Goal: Information Seeking & Learning: Learn about a topic

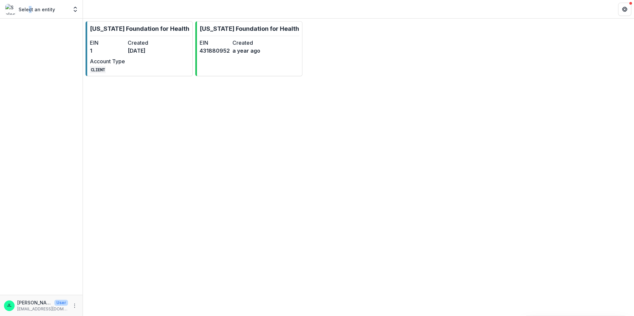
click at [27, 11] on p "Select an entity" at bounding box center [37, 9] width 36 height 7
drag, startPoint x: 27, startPoint y: 11, endPoint x: 37, endPoint y: 11, distance: 10.3
click at [27, 11] on p "Select an entity" at bounding box center [37, 9] width 36 height 7
click at [72, 7] on icon "Open entity switcher" at bounding box center [75, 9] width 7 height 7
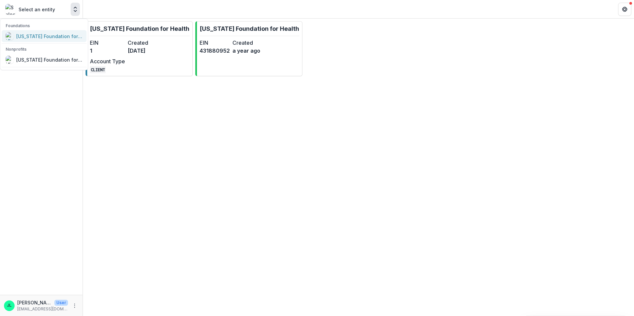
click at [59, 31] on link "[US_STATE] Foundation for Health" at bounding box center [44, 36] width 85 height 12
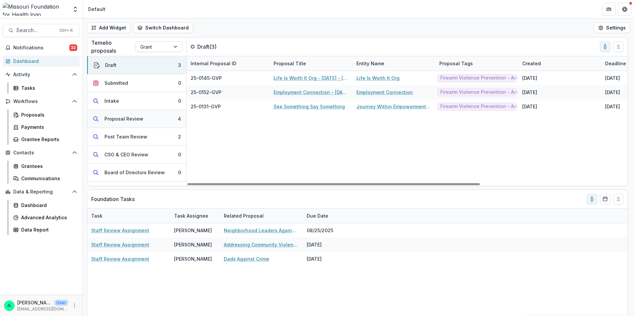
click at [117, 115] on button "Proposal Review 4" at bounding box center [136, 119] width 99 height 18
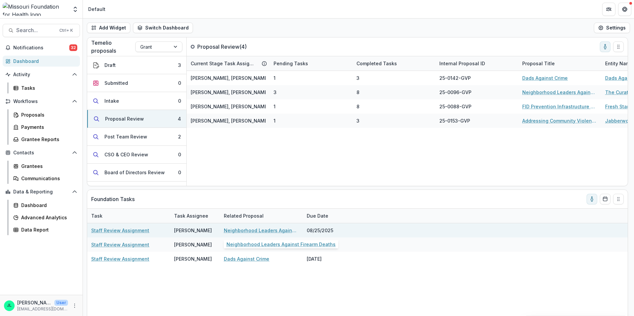
click at [271, 230] on link "Neighborhood Leaders Against Firearm Deaths" at bounding box center [261, 230] width 75 height 7
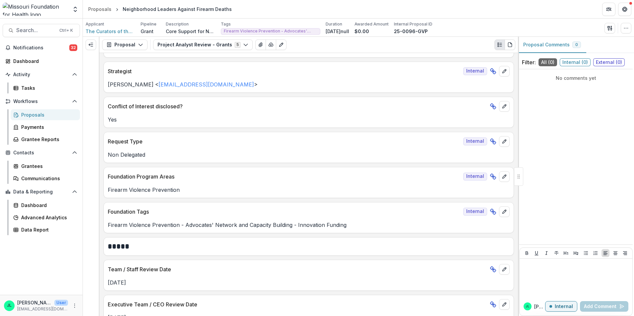
scroll to position [66, 0]
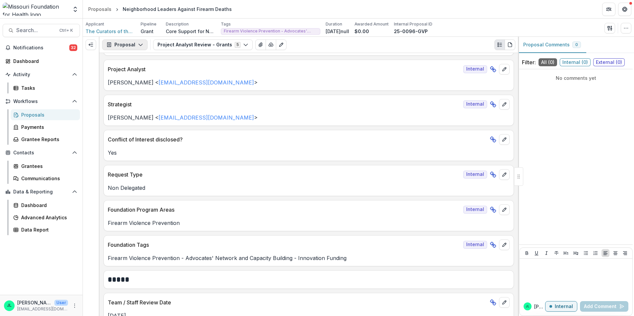
click at [114, 48] on button "Proposal" at bounding box center [124, 44] width 45 height 11
click at [91, 43] on icon "Expand left" at bounding box center [90, 44] width 5 height 5
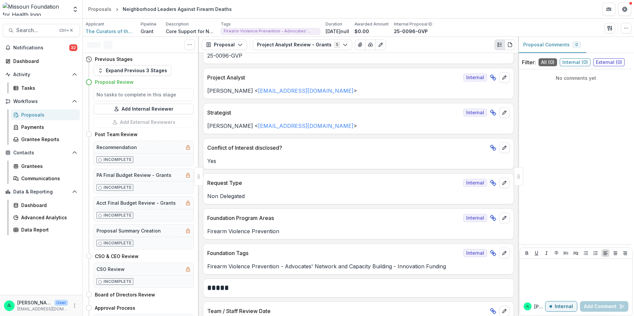
scroll to position [75, 0]
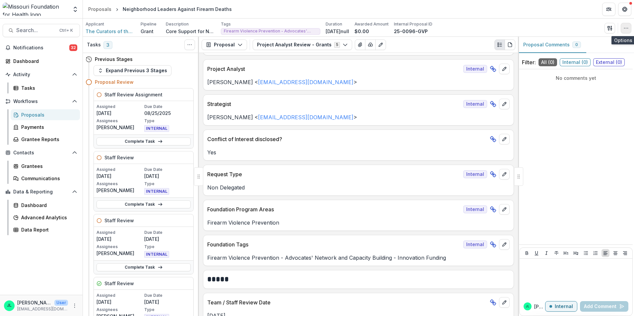
click at [628, 29] on icon "button" at bounding box center [625, 28] width 5 height 5
click at [608, 30] on icon "button" at bounding box center [608, 28] width 2 height 4
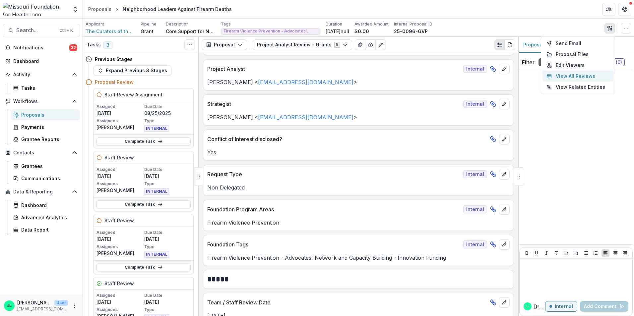
click at [586, 76] on button "View All Reviews" at bounding box center [577, 76] width 71 height 11
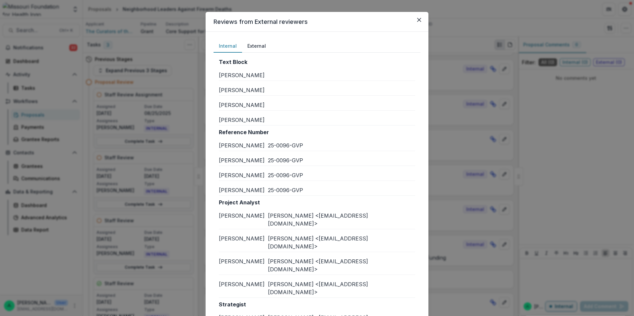
scroll to position [0, 0]
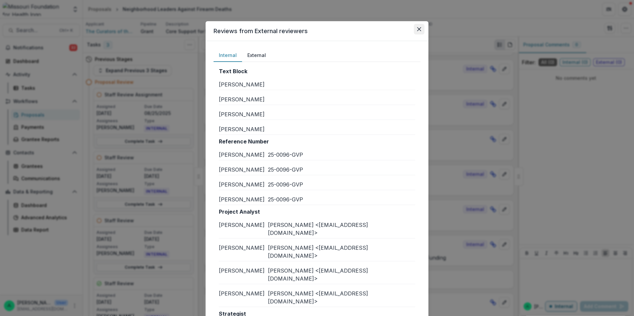
click at [416, 30] on button "Close" at bounding box center [419, 29] width 11 height 11
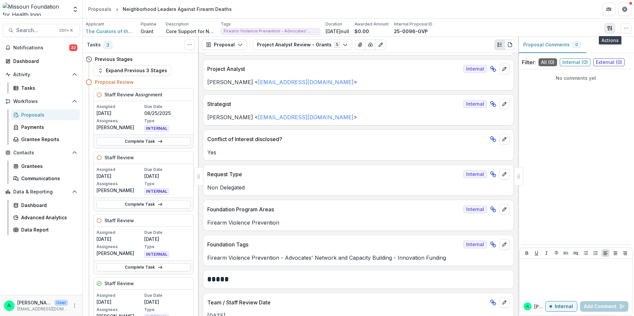
click at [609, 32] on button "button" at bounding box center [609, 28] width 11 height 11
click at [193, 44] on button "Toggle View Cancelled Tasks" at bounding box center [189, 44] width 11 height 11
click at [503, 45] on button "Plaintext view" at bounding box center [499, 44] width 11 height 11
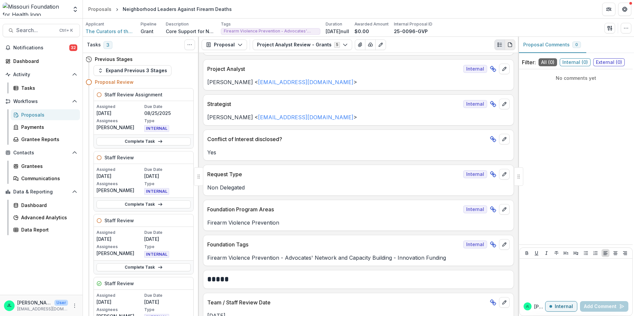
click at [508, 44] on icon "PDF view" at bounding box center [509, 44] width 5 height 5
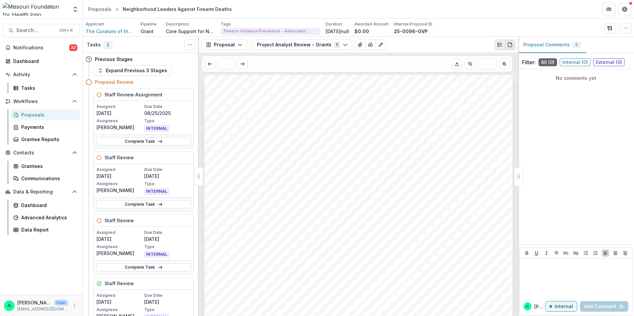
click at [496, 44] on button "Plaintext view" at bounding box center [499, 44] width 11 height 11
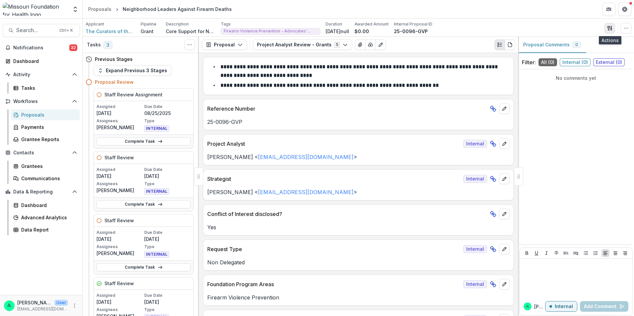
click at [610, 28] on icon "button" at bounding box center [609, 28] width 5 height 5
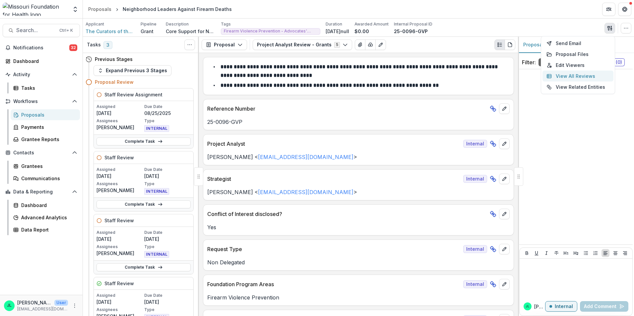
click at [579, 76] on button "View All Reviews" at bounding box center [577, 76] width 71 height 11
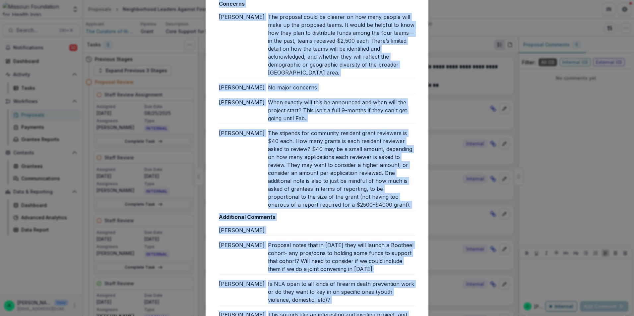
scroll to position [876, 0]
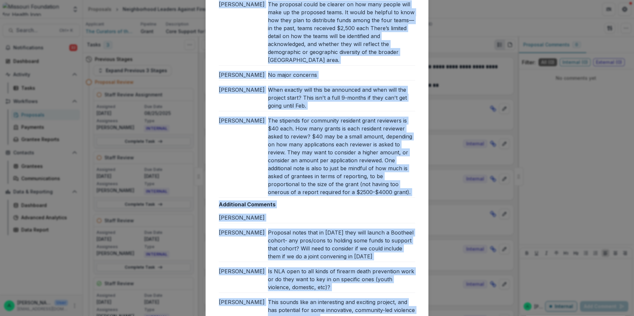
drag, startPoint x: 215, startPoint y: 54, endPoint x: 383, endPoint y: 288, distance: 288.0
copy div "Loremipsumdolo Sitame C Adipiscin Elits D Eiusmodte Incid U Laboreetd Magnaa E …"
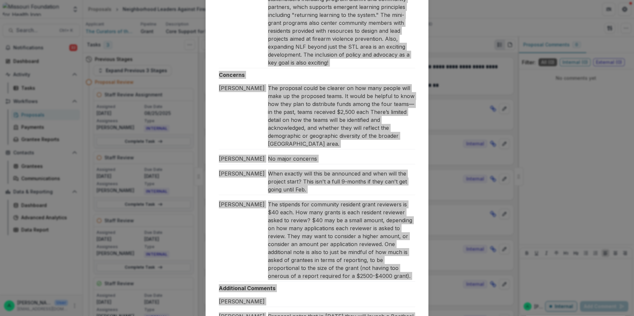
scroll to position [743, 0]
